Goal: Task Accomplishment & Management: Manage account settings

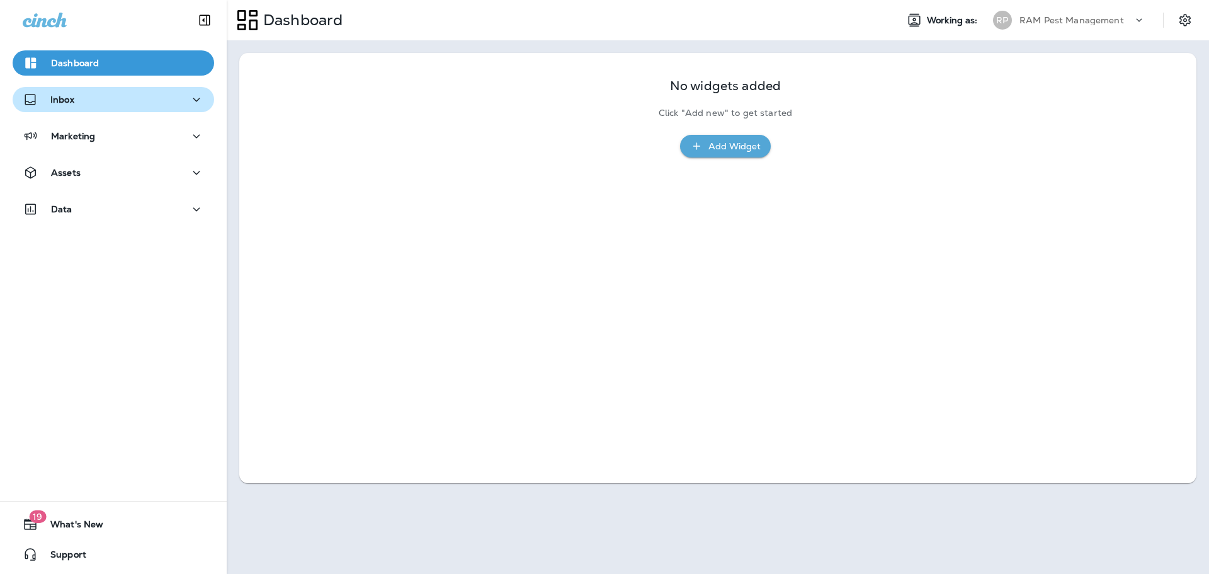
click at [82, 103] on div "Inbox" at bounding box center [113, 100] width 181 height 16
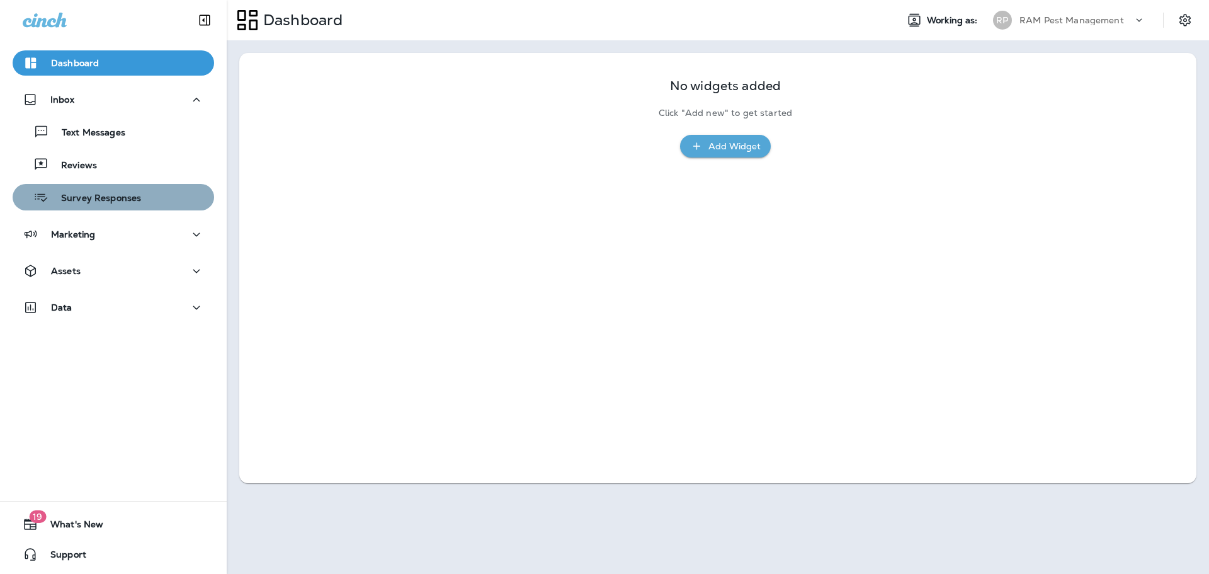
click at [114, 191] on div "Survey Responses" at bounding box center [79, 197] width 123 height 19
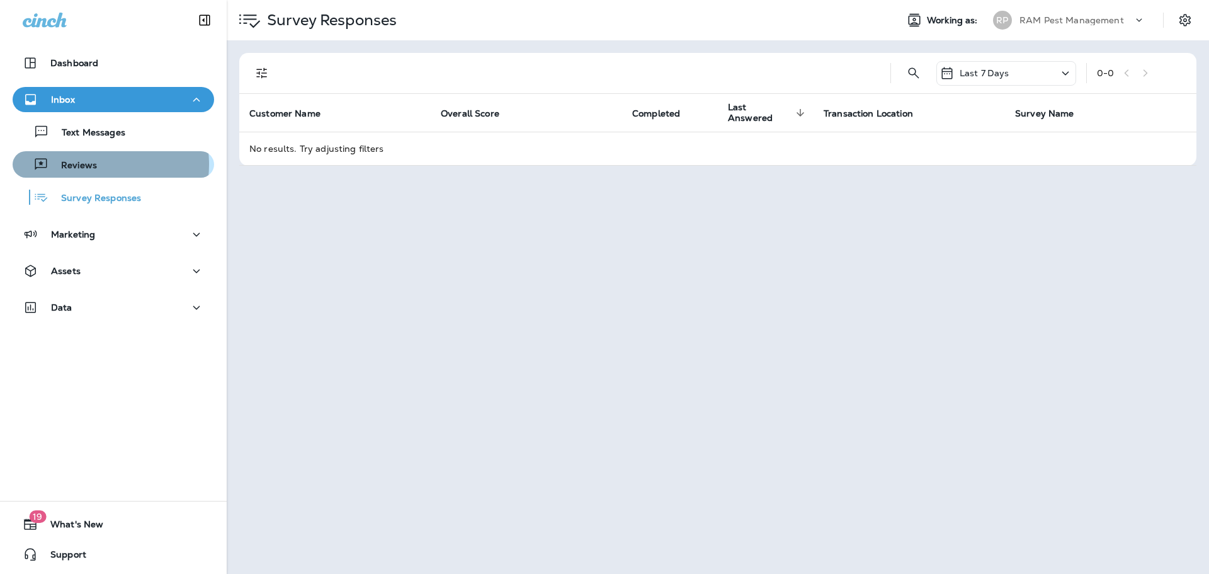
click at [95, 165] on p "Reviews" at bounding box center [72, 166] width 48 height 12
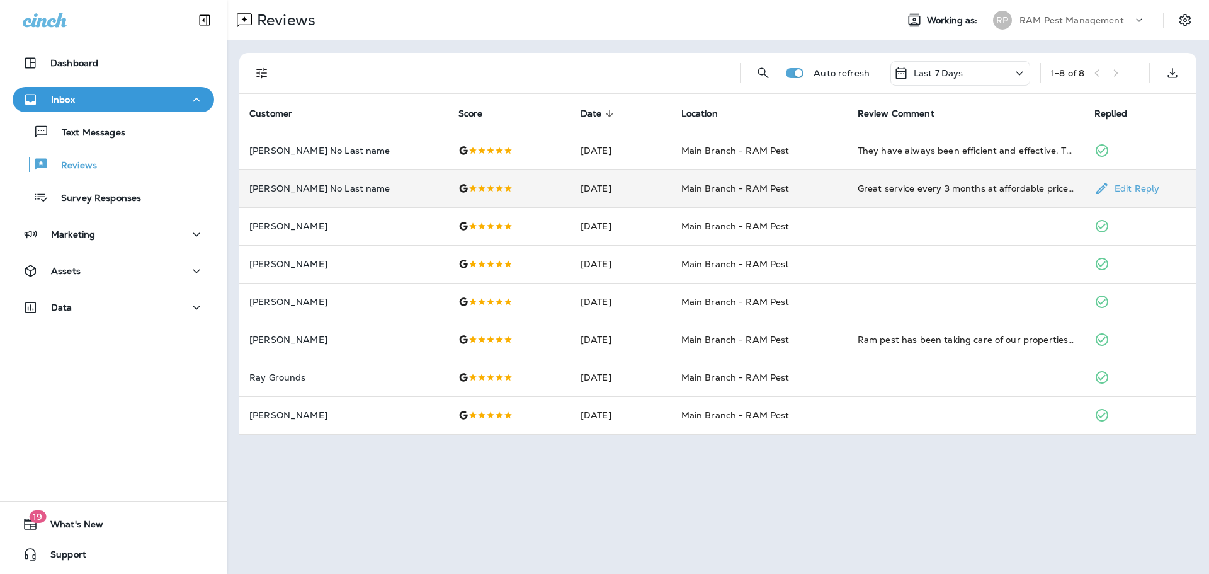
click at [643, 175] on td "[DATE]" at bounding box center [620, 188] width 101 height 38
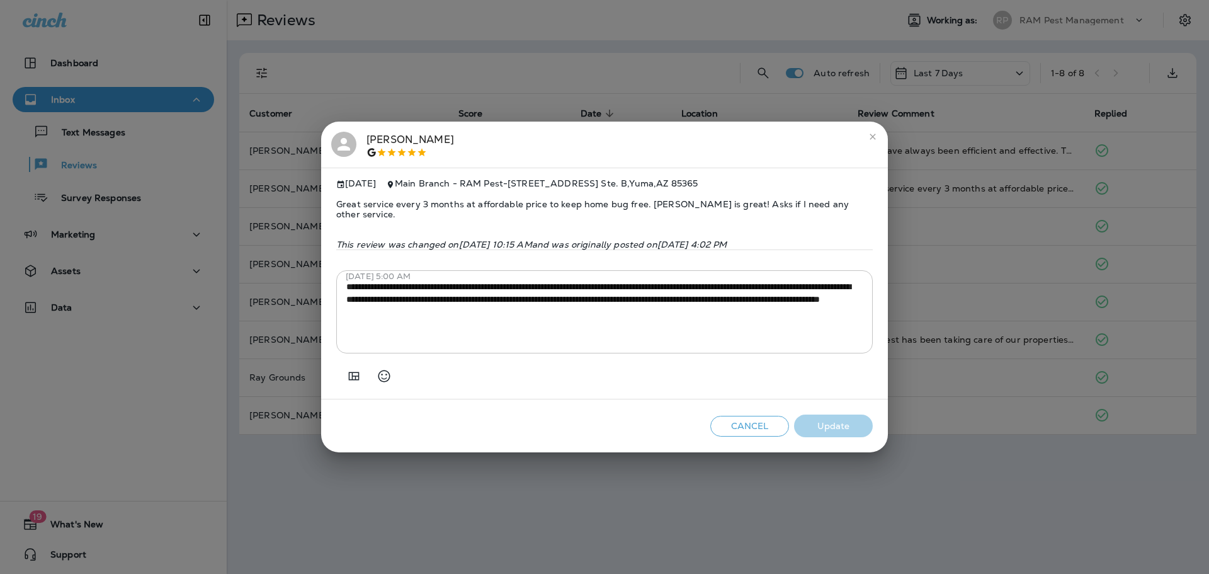
click at [756, 430] on button "Cancel" at bounding box center [749, 426] width 79 height 21
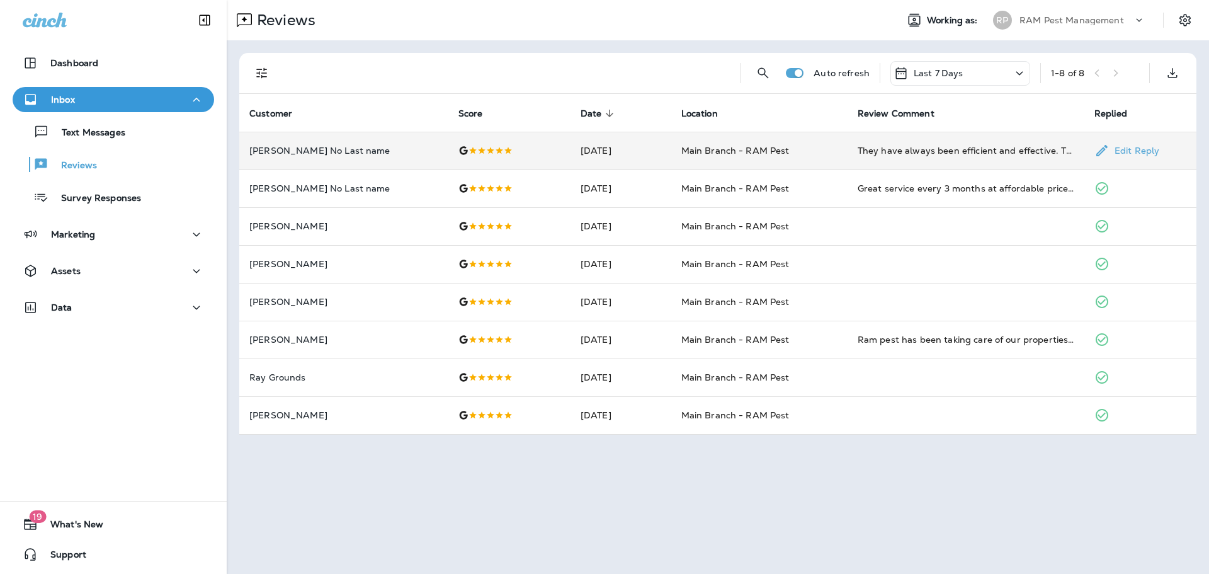
click at [645, 148] on td "[DATE]" at bounding box center [620, 151] width 101 height 38
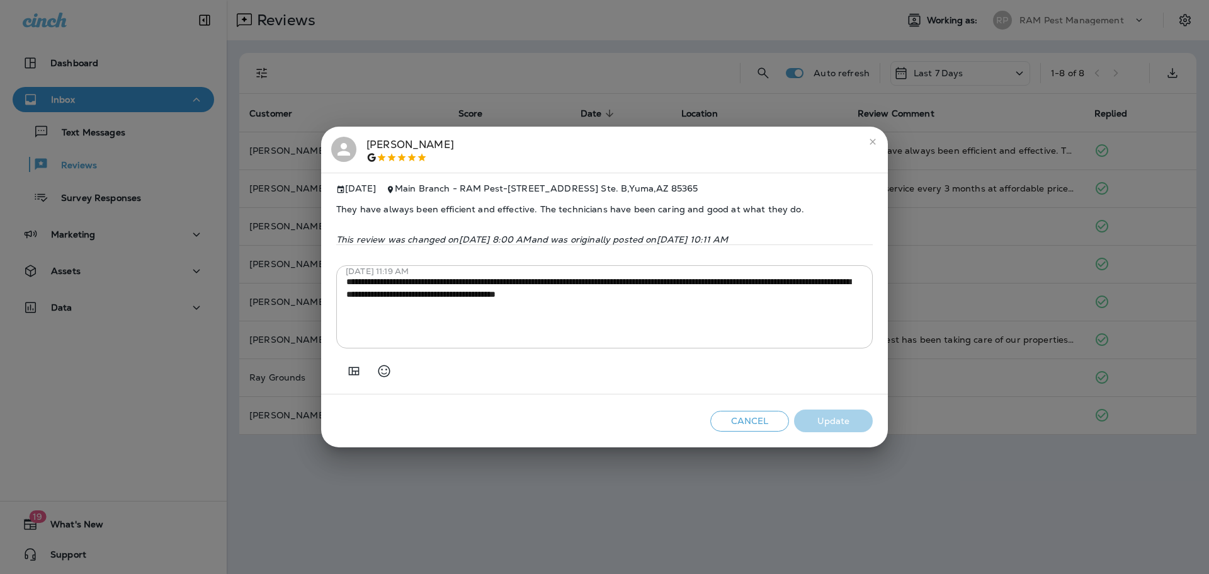
click at [732, 423] on button "Cancel" at bounding box center [749, 421] width 79 height 21
